Goal: Book appointment/travel/reservation

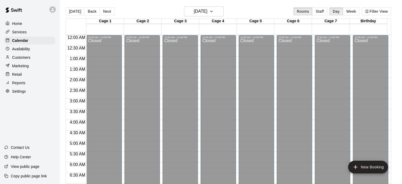
scroll to position [247, 0]
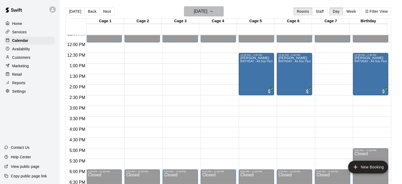
click at [207, 13] on h6 "[DATE]" at bounding box center [200, 11] width 13 height 7
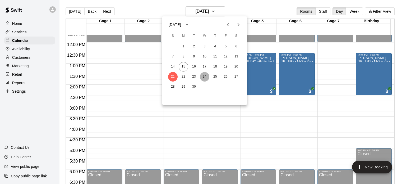
click at [204, 77] on button "24" at bounding box center [205, 77] width 10 height 10
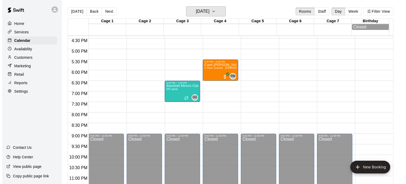
scroll to position [354, 0]
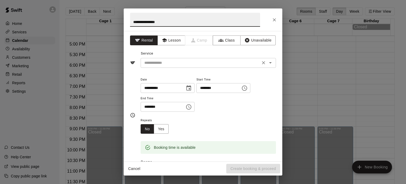
type input "**********"
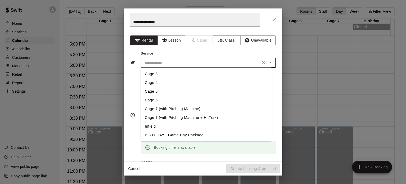
click at [155, 61] on input "text" at bounding box center [200, 62] width 117 height 7
click at [156, 93] on li "Cage 5" at bounding box center [206, 91] width 131 height 9
type input "******"
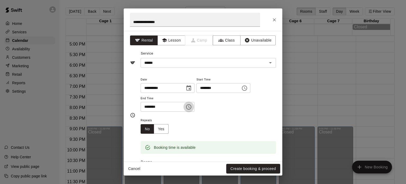
click at [191, 104] on icon "Choose time, selected time is 6:00 PM" at bounding box center [188, 107] width 6 height 6
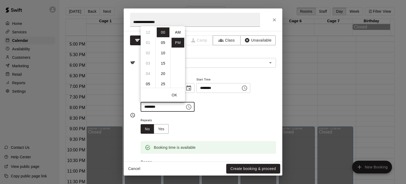
scroll to position [10, 0]
click at [148, 41] on li "07" at bounding box center [148, 43] width 13 height 10
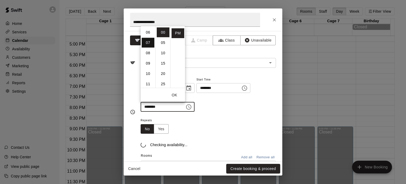
scroll to position [72, 0]
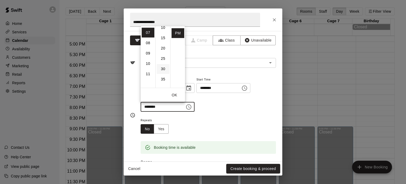
click at [164, 70] on li "30" at bounding box center [163, 69] width 13 height 10
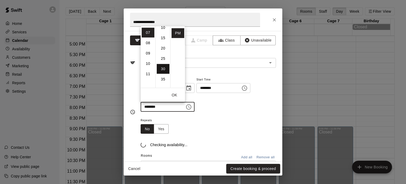
type input "********"
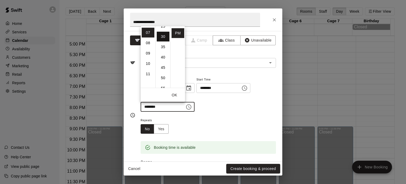
scroll to position [62, 0]
click at [217, 108] on div "**********" at bounding box center [208, 94] width 135 height 36
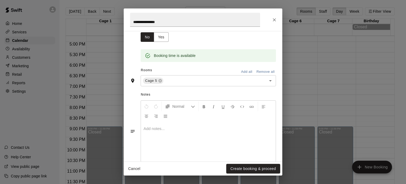
scroll to position [101, 0]
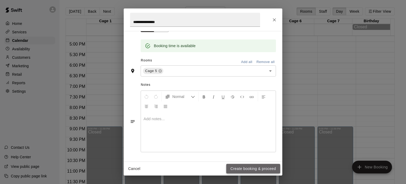
click at [240, 171] on button "Create booking & proceed" at bounding box center [253, 169] width 54 height 10
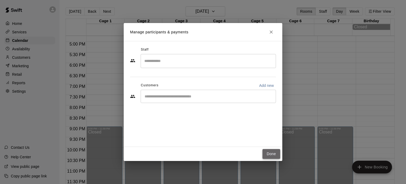
click at [273, 152] on button "Done" at bounding box center [271, 154] width 18 height 10
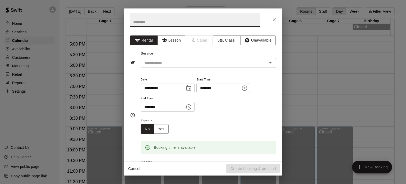
click at [173, 22] on input "text" at bounding box center [195, 20] width 130 height 14
type input "**********"
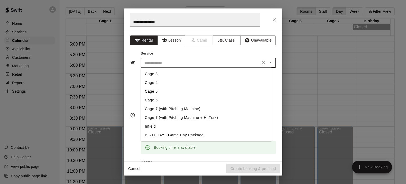
click at [166, 62] on input "text" at bounding box center [200, 62] width 117 height 7
click at [157, 97] on li "Cage 6" at bounding box center [206, 100] width 131 height 9
type input "******"
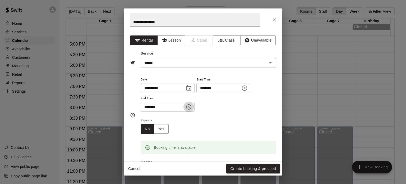
click at [190, 108] on icon "Choose time, selected time is 6:00 PM" at bounding box center [188, 106] width 5 height 5
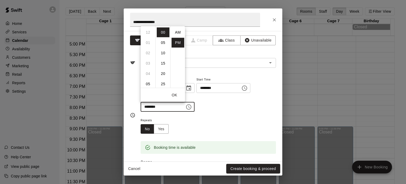
scroll to position [10, 0]
click at [147, 42] on li "07" at bounding box center [148, 43] width 13 height 10
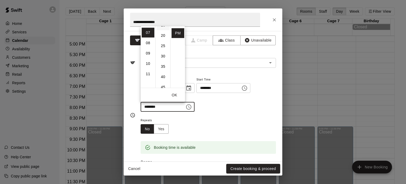
scroll to position [40, 0]
click at [163, 56] on li "30" at bounding box center [163, 54] width 13 height 10
type input "********"
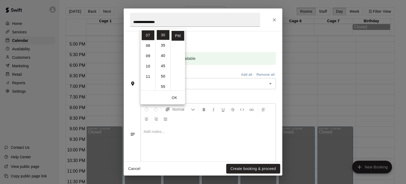
scroll to position [92, 0]
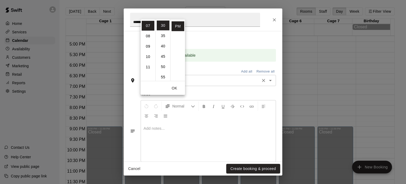
click at [206, 81] on input "text" at bounding box center [211, 80] width 95 height 7
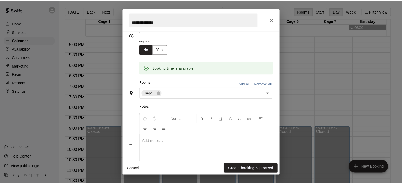
scroll to position [101, 0]
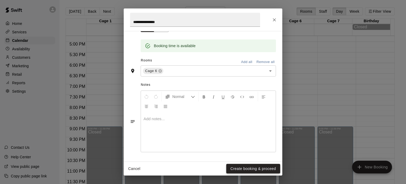
click at [257, 168] on button "Create booking & proceed" at bounding box center [253, 169] width 54 height 10
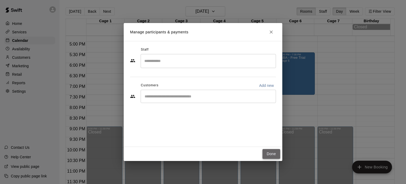
click at [271, 156] on button "Done" at bounding box center [271, 154] width 18 height 10
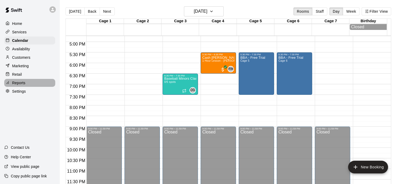
click at [20, 83] on div "Reports" at bounding box center [29, 83] width 51 height 8
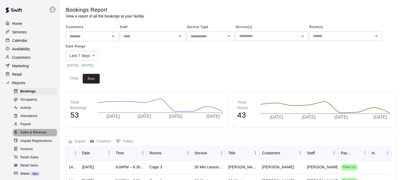
click at [34, 135] on span "Sales & Revenue" at bounding box center [33, 132] width 26 height 5
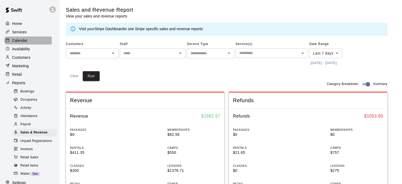
click at [19, 41] on p "Calendar" at bounding box center [19, 40] width 15 height 5
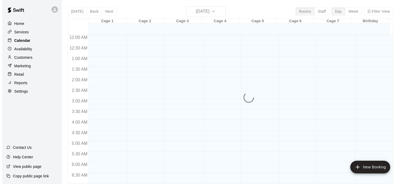
scroll to position [324, 0]
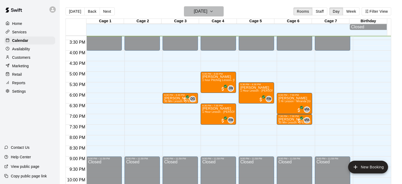
click at [213, 12] on icon "button" at bounding box center [211, 11] width 4 height 6
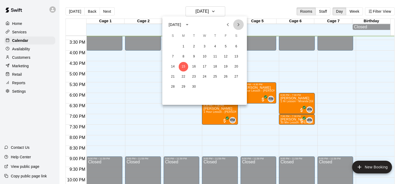
click at [240, 26] on icon "Next month" at bounding box center [238, 24] width 6 height 6
click at [183, 56] on button "6" at bounding box center [184, 57] width 10 height 10
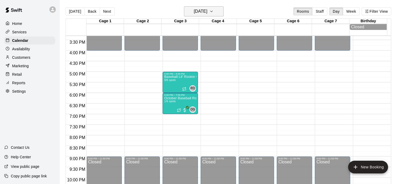
click at [212, 11] on icon "button" at bounding box center [211, 11] width 2 height 1
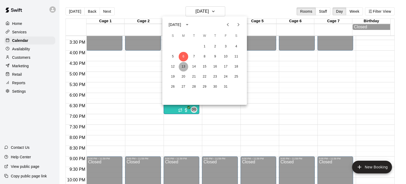
click at [183, 69] on button "13" at bounding box center [184, 67] width 10 height 10
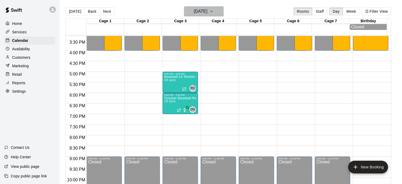
click at [212, 11] on icon "button" at bounding box center [211, 11] width 2 height 1
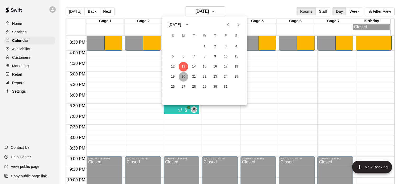
click at [181, 79] on button "20" at bounding box center [184, 77] width 10 height 10
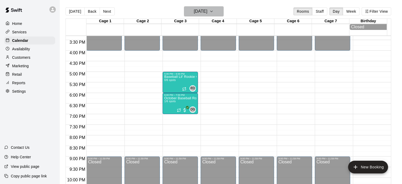
click at [212, 11] on icon "button" at bounding box center [211, 11] width 2 height 1
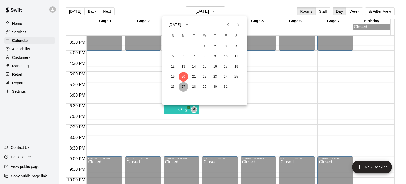
click at [183, 86] on button "27" at bounding box center [184, 87] width 10 height 10
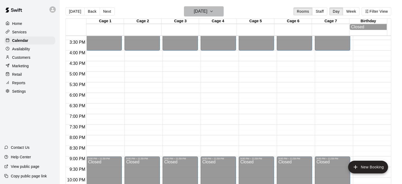
click at [223, 11] on button "[DATE]" at bounding box center [204, 11] width 40 height 10
